Goal: Information Seeking & Learning: Compare options

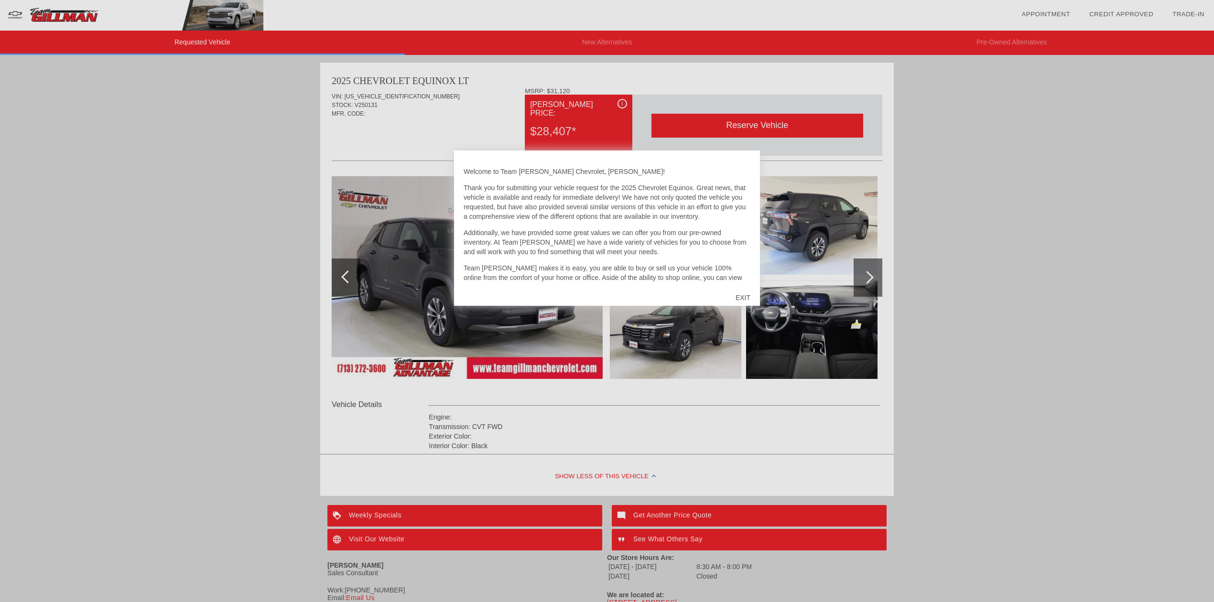
click at [750, 297] on div "EXIT" at bounding box center [743, 297] width 34 height 29
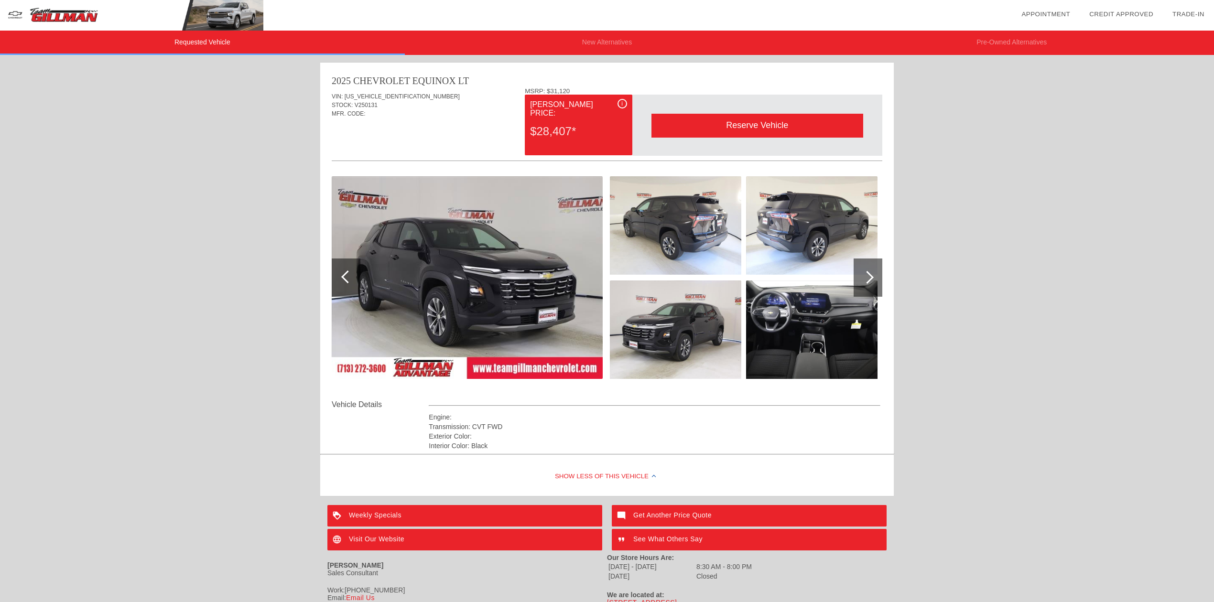
click at [872, 281] on div at bounding box center [868, 278] width 29 height 38
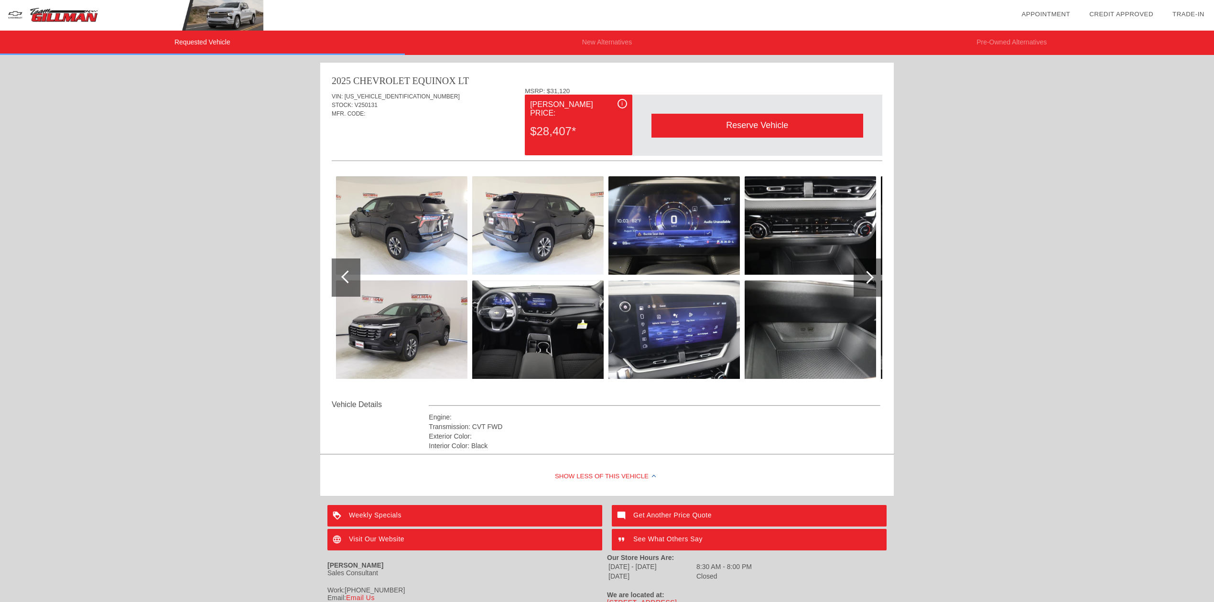
click at [872, 280] on div at bounding box center [868, 278] width 29 height 38
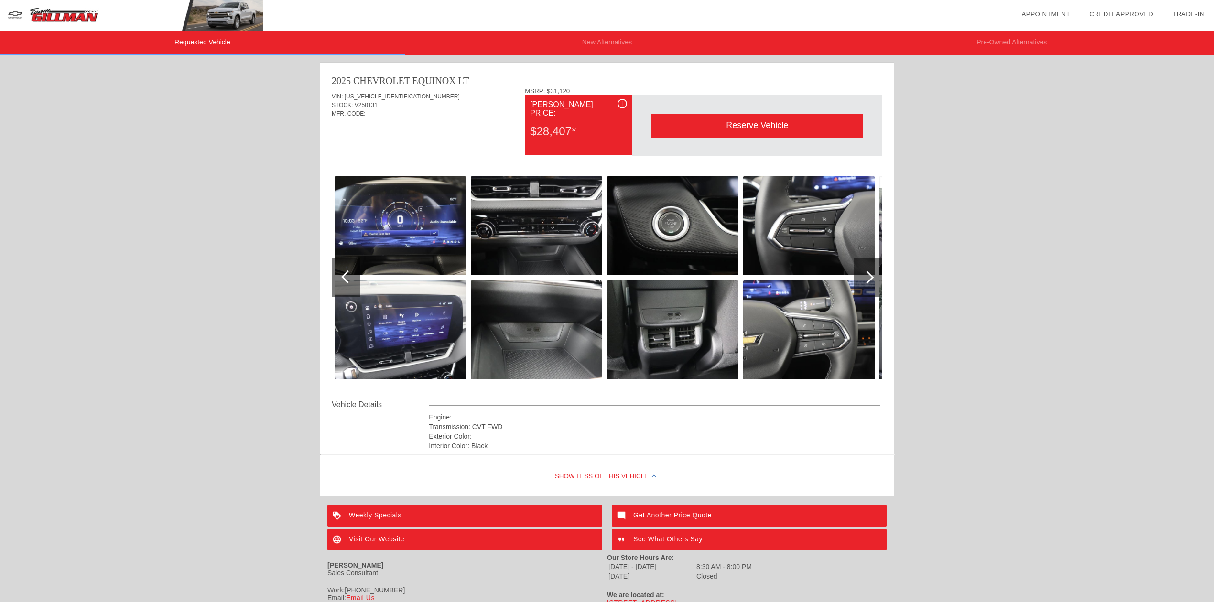
click at [872, 280] on div at bounding box center [868, 278] width 29 height 38
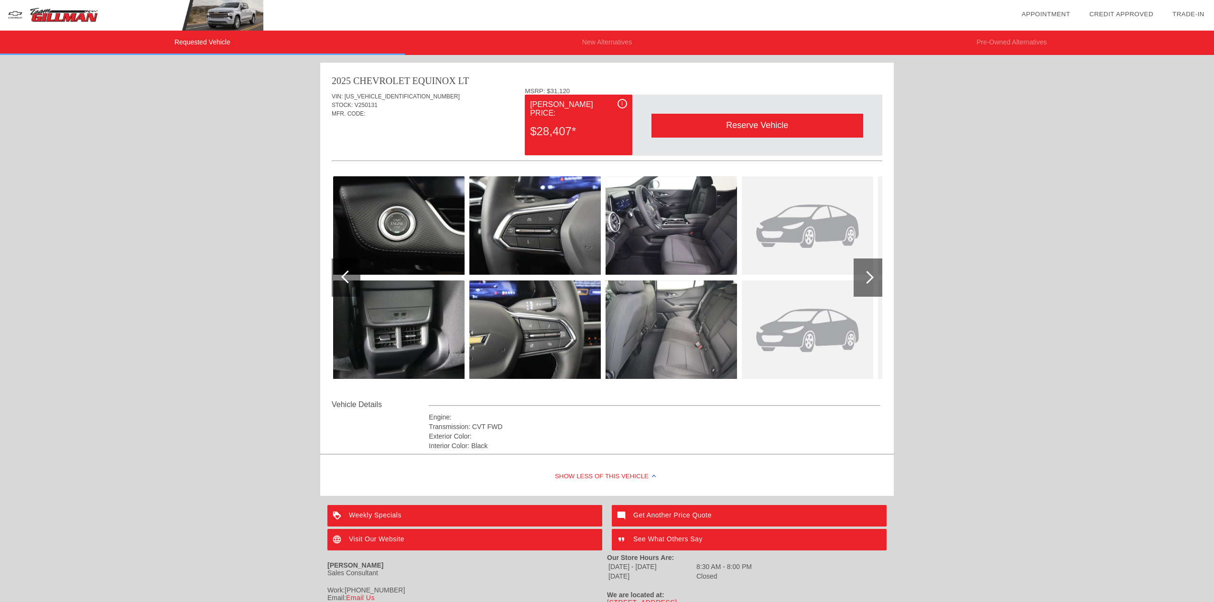
click at [610, 41] on li "New Alternatives" at bounding box center [607, 43] width 405 height 24
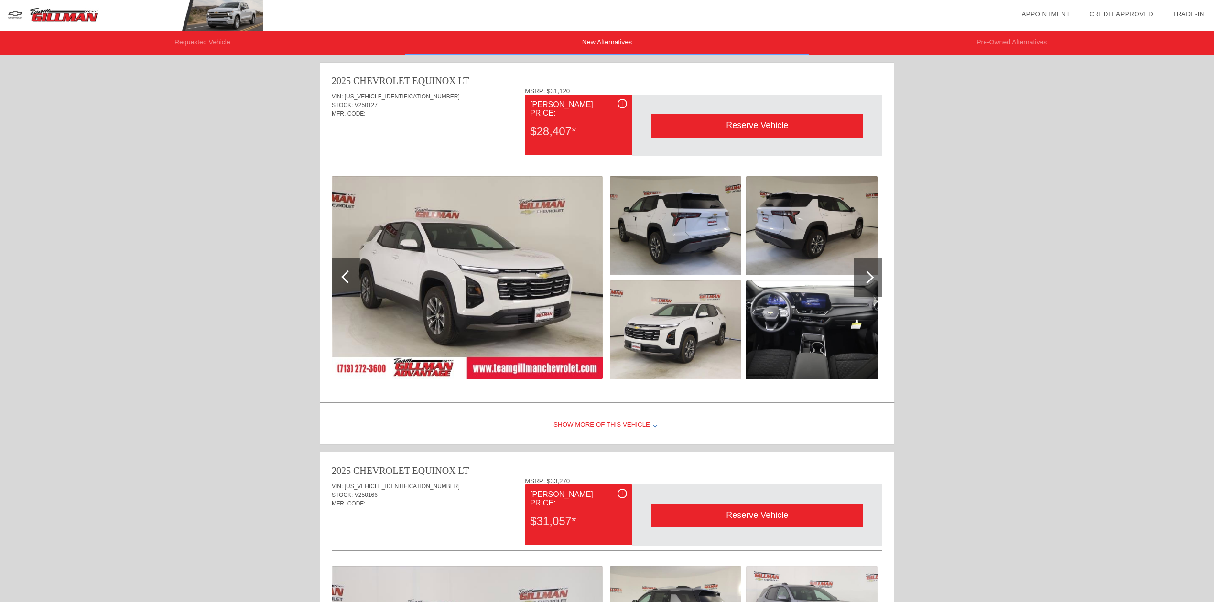
click at [1007, 43] on li "Pre-Owned Alternatives" at bounding box center [1011, 43] width 405 height 24
